Goal: Find specific page/section

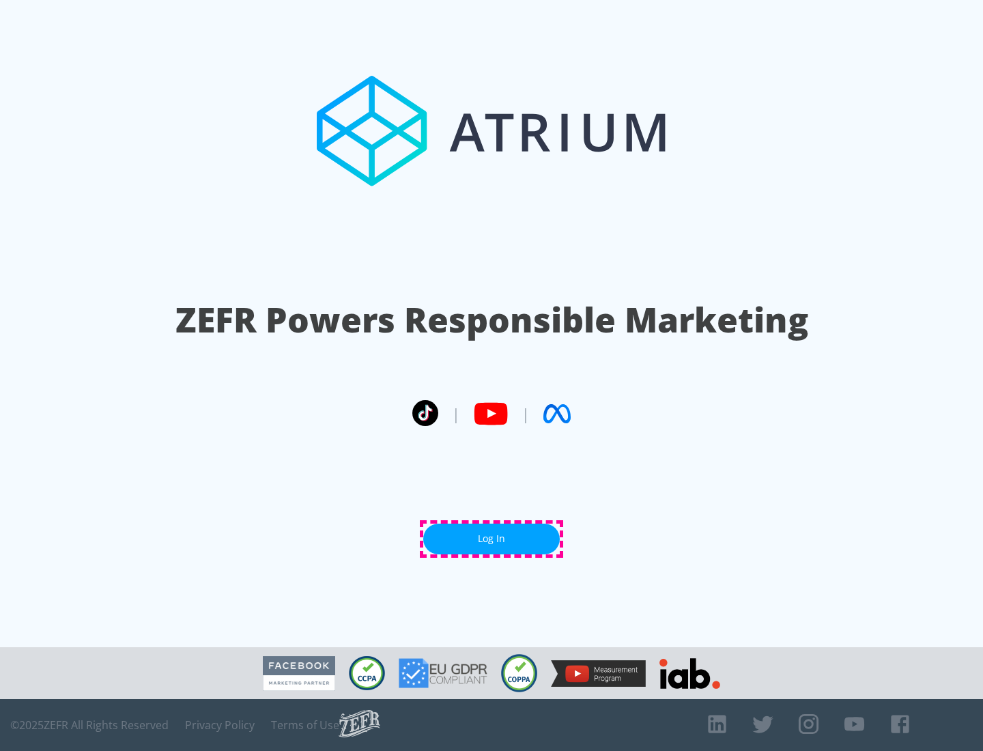
click at [491, 538] on link "Log In" at bounding box center [491, 538] width 136 height 31
